Goal: Check status: Check status

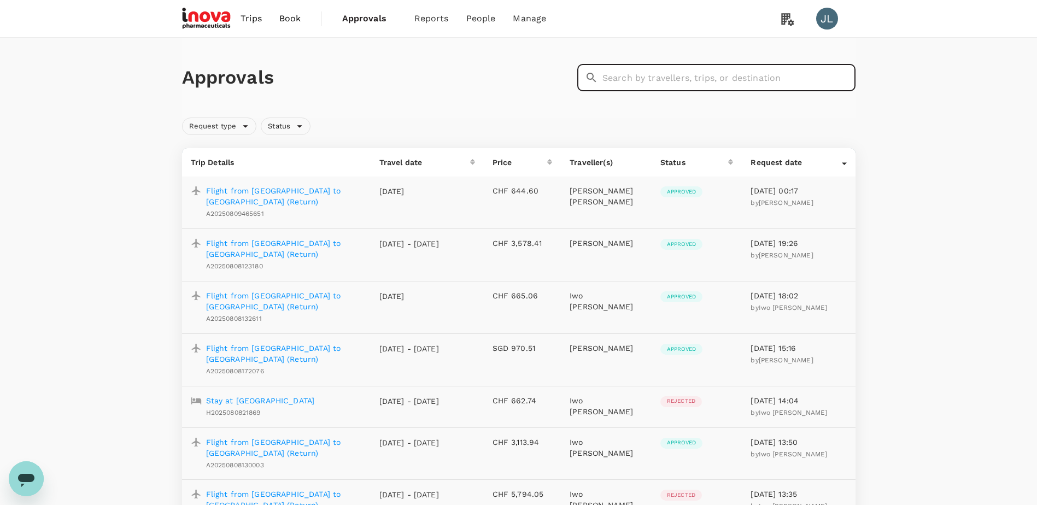
click at [659, 78] on input "text" at bounding box center [729, 77] width 253 height 27
paste input "A20250715134239"
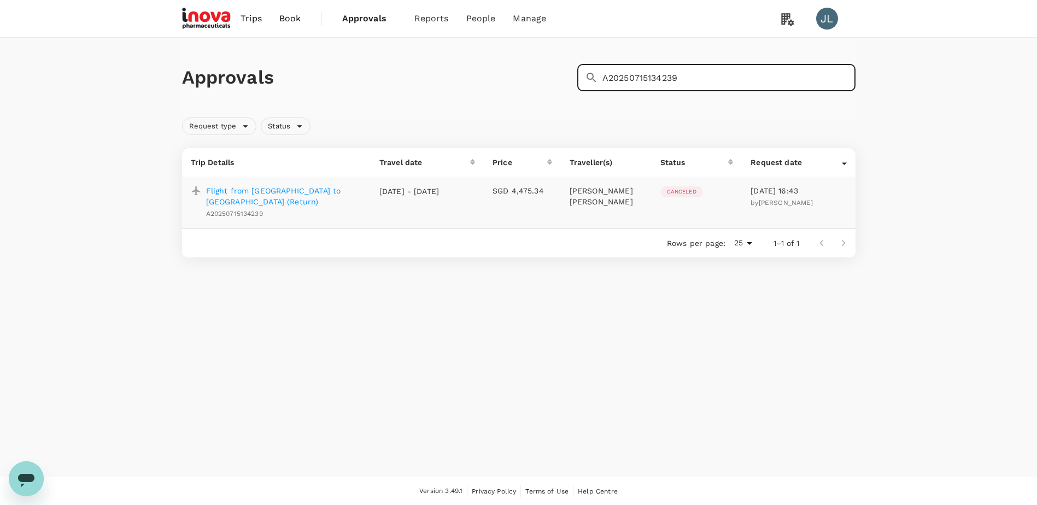
click at [682, 77] on input "A20250715134239" at bounding box center [729, 77] width 253 height 27
drag, startPoint x: 688, startPoint y: 77, endPoint x: 486, endPoint y: 60, distance: 203.1
click at [486, 60] on div "Approvals ​ A20250715134239 ​" at bounding box center [517, 76] width 678 height 32
paste input "25912763"
type input "A20250725912763"
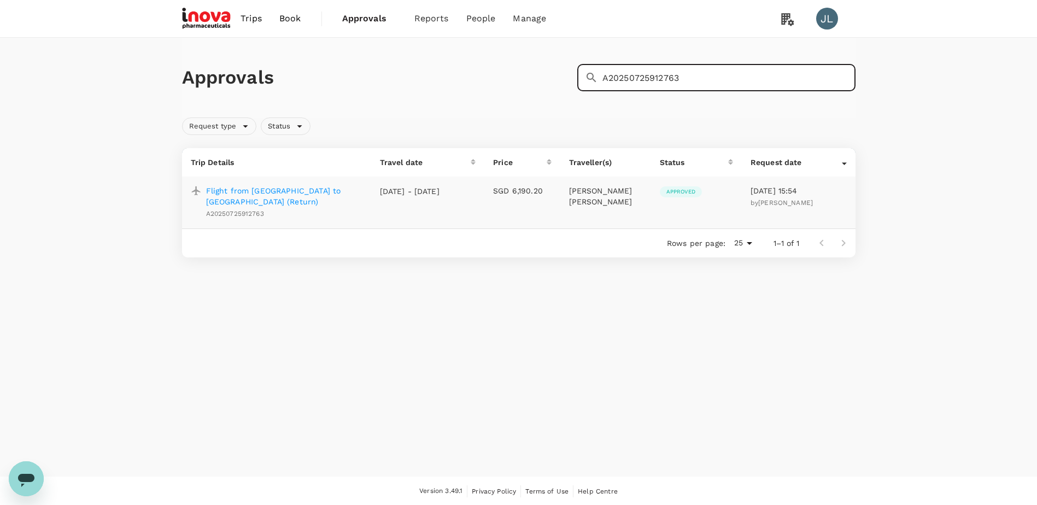
click at [580, 194] on p "[PERSON_NAME] [PERSON_NAME]" at bounding box center [605, 196] width 73 height 22
click at [287, 194] on p "Flight from [GEOGRAPHIC_DATA] to [GEOGRAPHIC_DATA] (Return)" at bounding box center [284, 196] width 156 height 22
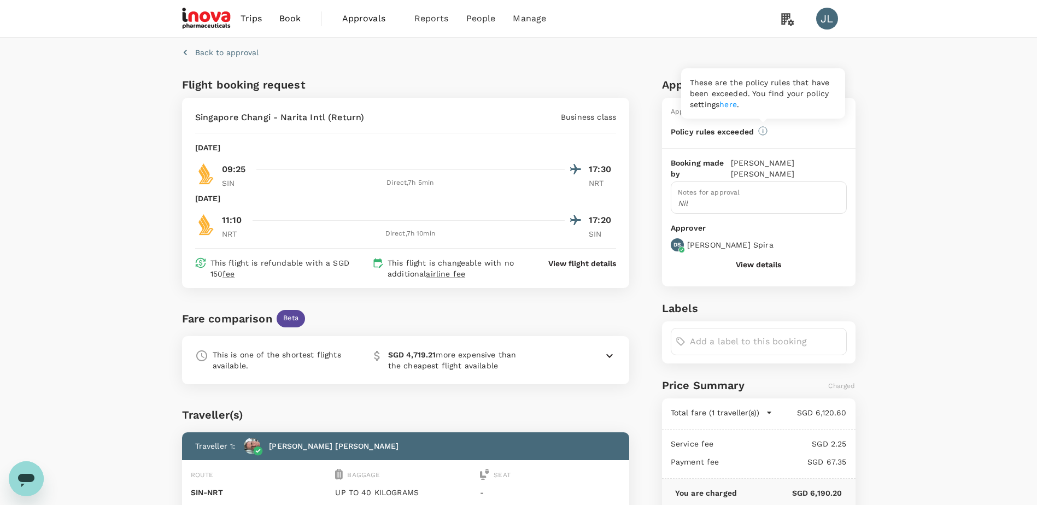
click at [730, 102] on link "here" at bounding box center [729, 104] width 18 height 9
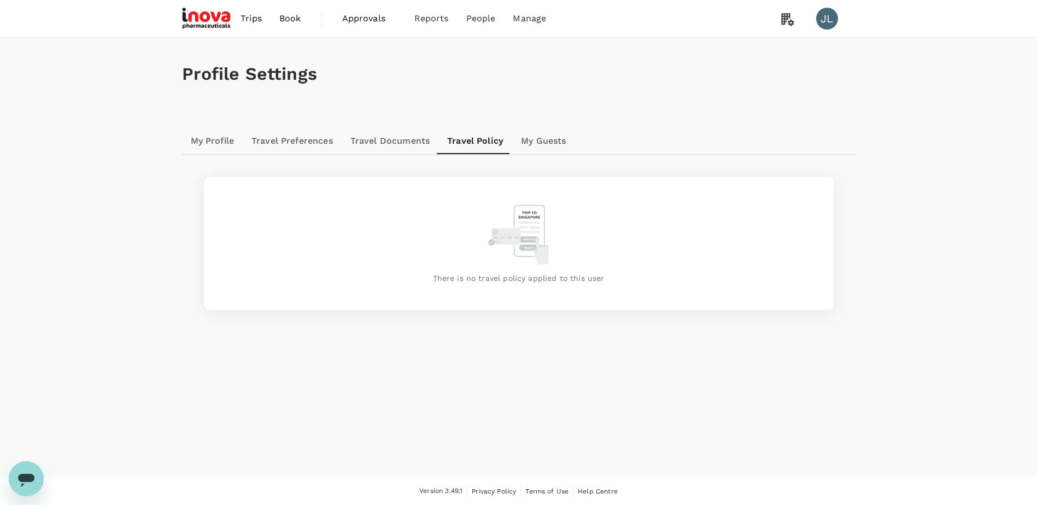
click at [402, 140] on link "Travel Documents" at bounding box center [390, 141] width 97 height 26
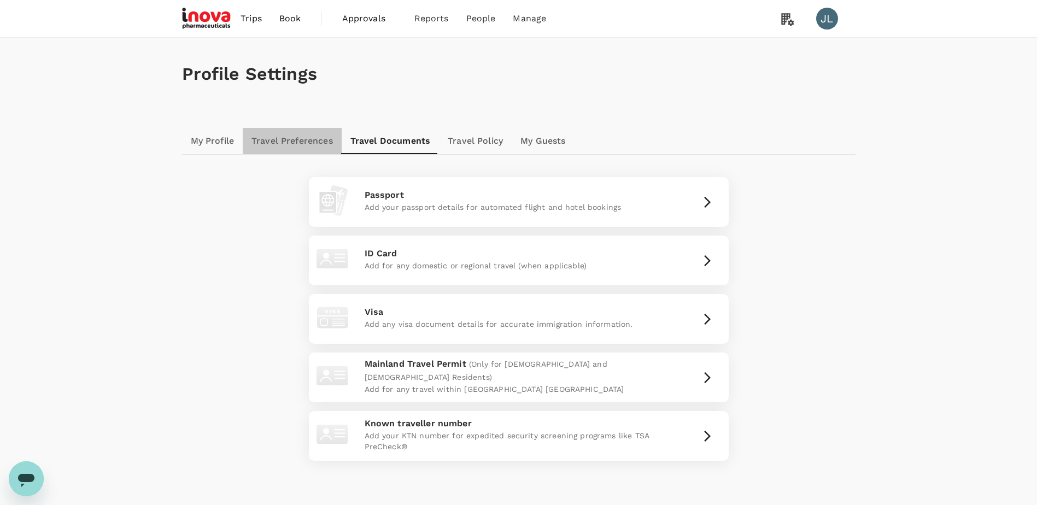
click at [307, 142] on link "Travel Preferences" at bounding box center [292, 141] width 99 height 26
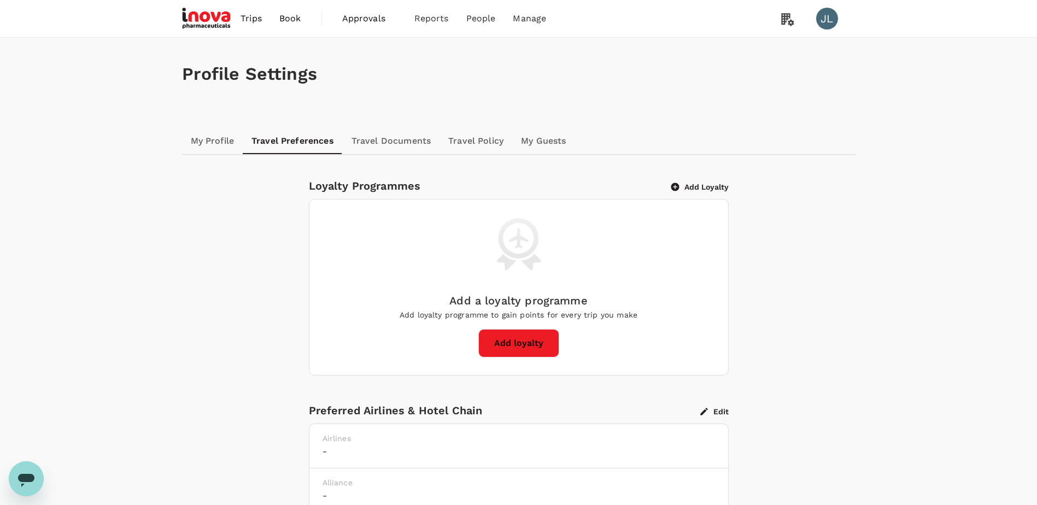
click at [371, 18] on span "Approvals" at bounding box center [369, 18] width 55 height 13
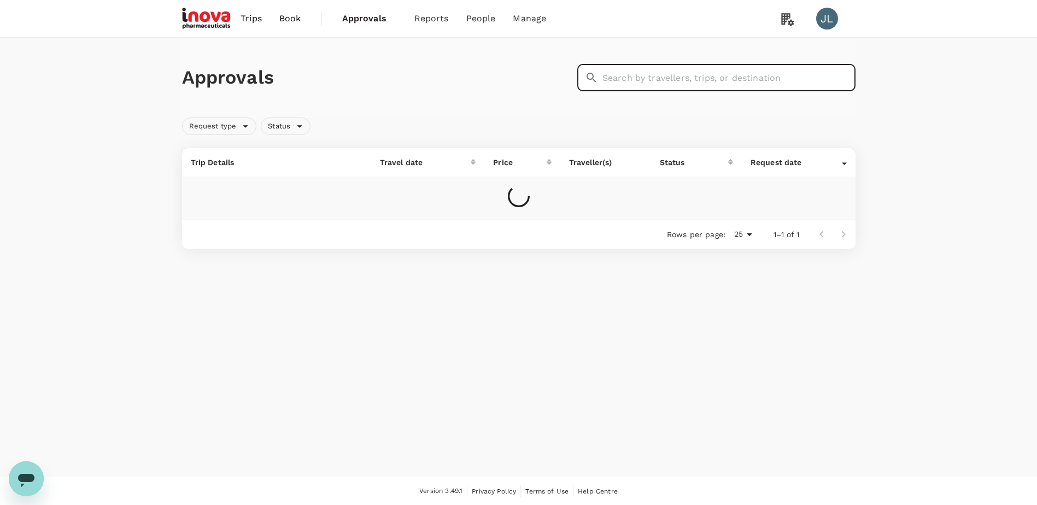
click at [638, 79] on input "text" at bounding box center [729, 77] width 253 height 27
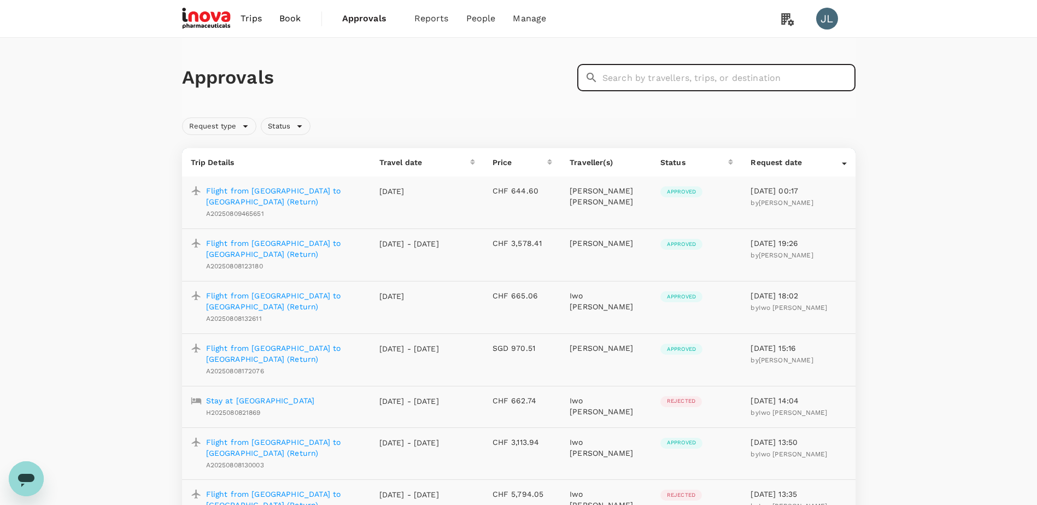
paste input "A20250725912763"
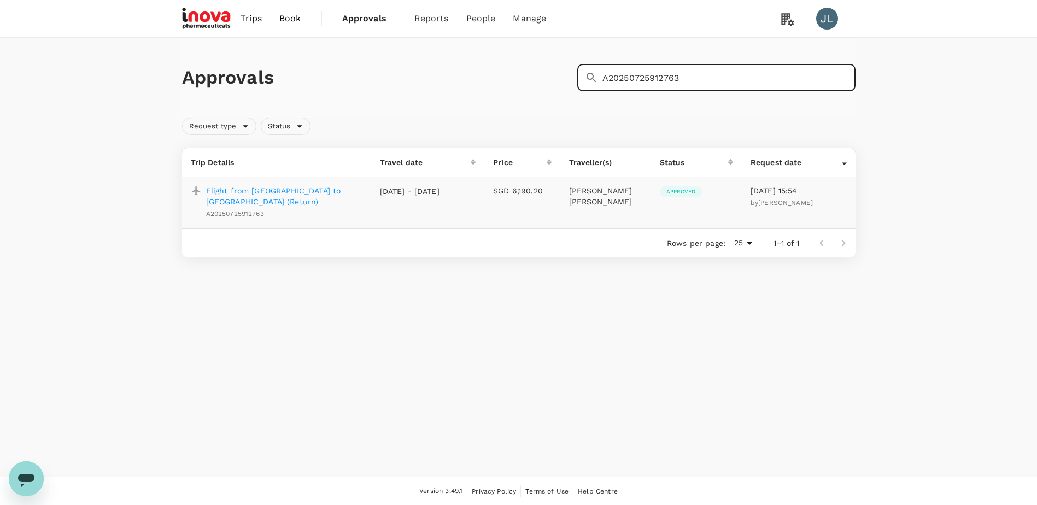
type input "A20250725912763"
click at [588, 197] on p "[PERSON_NAME] [PERSON_NAME]" at bounding box center [605, 196] width 73 height 22
click at [506, 194] on p "SGD 6,190.20" at bounding box center [522, 190] width 58 height 11
click at [308, 192] on p "Flight from [GEOGRAPHIC_DATA] to [GEOGRAPHIC_DATA] (Return)" at bounding box center [284, 196] width 156 height 22
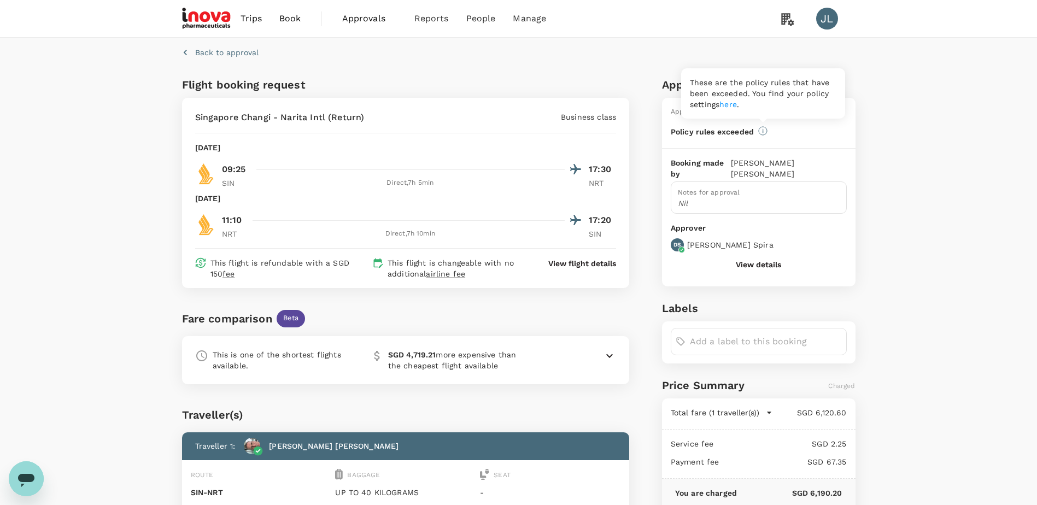
click at [733, 103] on link "here" at bounding box center [729, 104] width 18 height 9
